Goal: Task Accomplishment & Management: Manage account settings

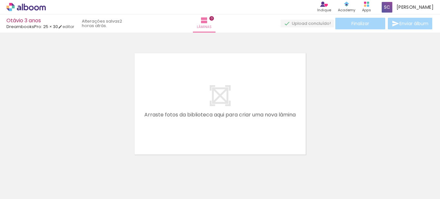
scroll to position [8, 0]
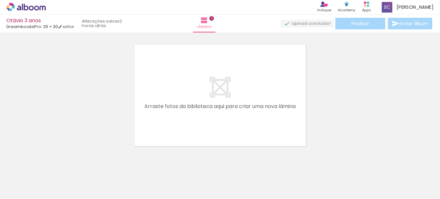
click at [52, 163] on iron-icon at bounding box center [50, 164] width 7 height 7
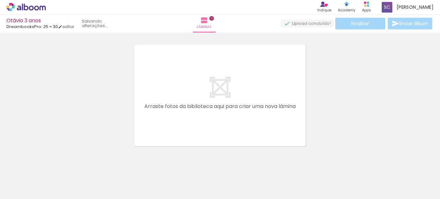
click at [52, 163] on iron-icon at bounding box center [50, 164] width 7 height 7
click at [52, 164] on iron-icon at bounding box center [50, 164] width 7 height 7
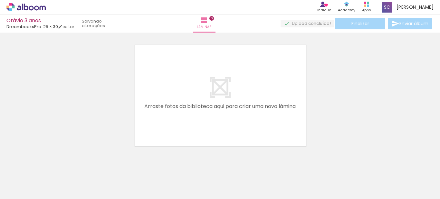
click at [52, 164] on iron-icon at bounding box center [50, 164] width 7 height 7
